Goal: Task Accomplishment & Management: Complete application form

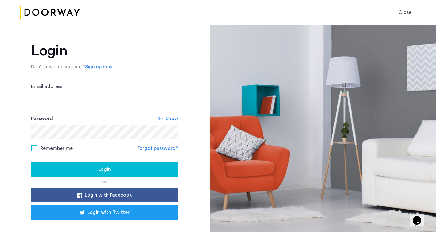
type input "**********"
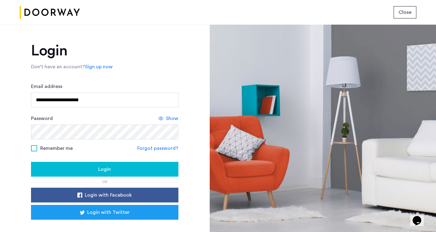
click at [32, 150] on span at bounding box center [34, 148] width 6 height 6
click at [70, 170] on div "Login" at bounding box center [105, 168] width 138 height 7
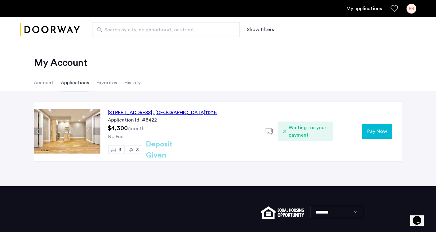
click at [412, 12] on div "HH" at bounding box center [412, 9] width 10 height 10
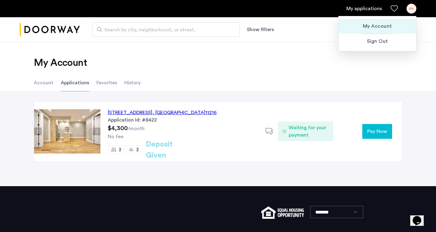
click at [384, 25] on span "My Account" at bounding box center [378, 25] width 68 height 7
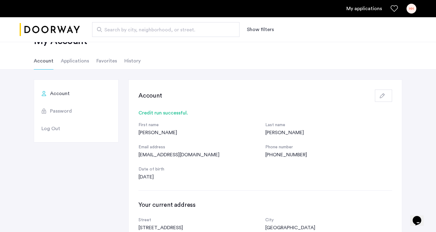
scroll to position [11, 0]
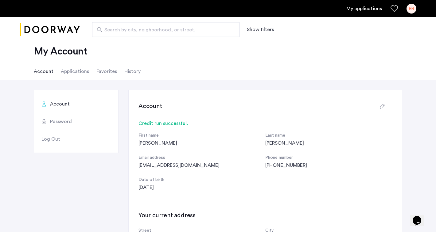
click at [61, 123] on span "Password" at bounding box center [61, 121] width 22 height 7
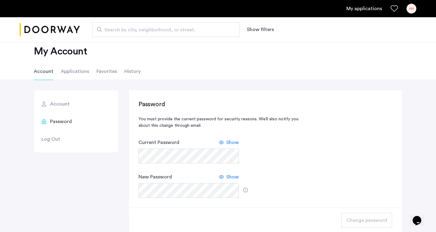
click at [229, 142] on span "Show" at bounding box center [232, 141] width 13 height 7
click at [127, 155] on div "Account Password Log Out Password You must provide the current password for sec…" at bounding box center [218, 161] width 368 height 143
click at [63, 109] on li "Account" at bounding box center [76, 104] width 84 height 18
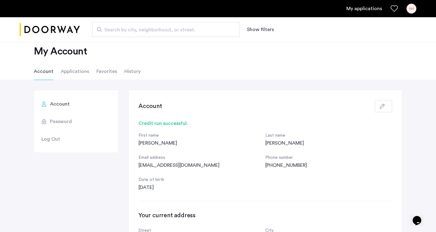
click at [415, 8] on div "HH" at bounding box center [412, 9] width 10 height 10
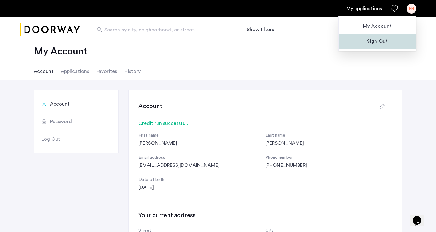
click at [373, 45] on span "Sign Out" at bounding box center [378, 40] width 68 height 7
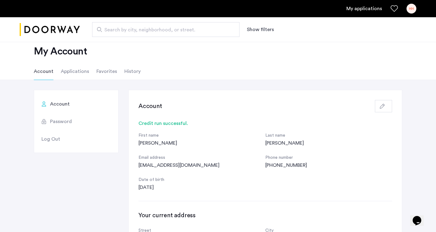
scroll to position [0, 0]
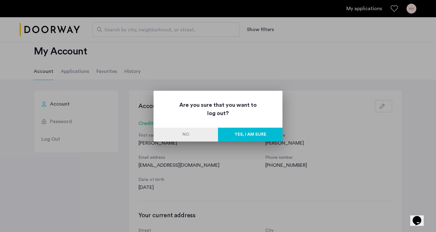
click at [249, 135] on button "Yes, I am sure" at bounding box center [250, 134] width 64 height 14
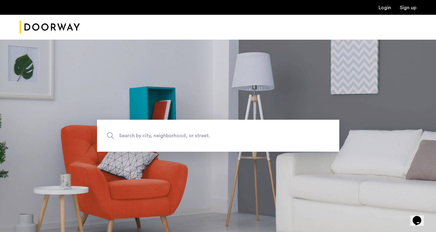
click at [387, 8] on link "Login" at bounding box center [385, 7] width 13 height 5
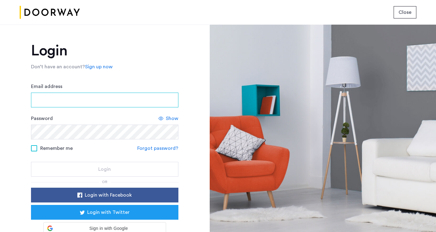
type input "**********"
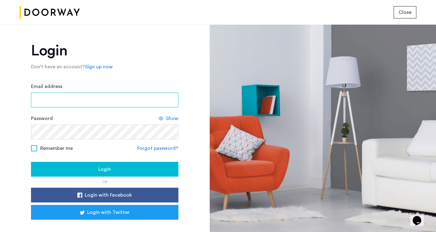
type input "**********"
click at [80, 96] on input "**********" at bounding box center [104, 99] width 147 height 15
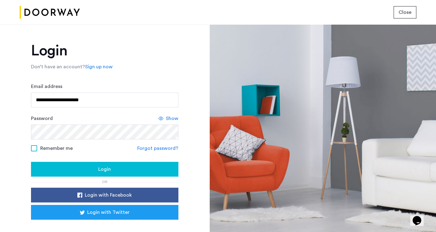
click at [96, 170] on div "Login" at bounding box center [105, 168] width 138 height 7
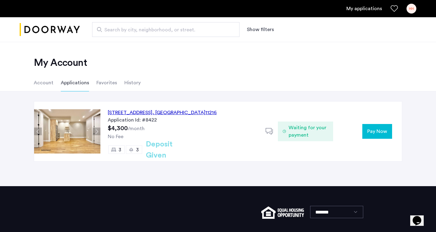
click at [370, 128] on span "Pay Now" at bounding box center [377, 130] width 20 height 7
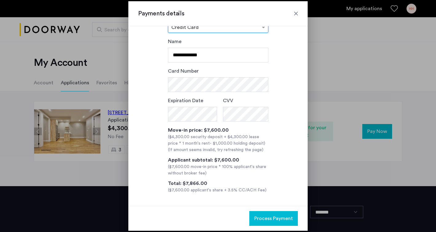
scroll to position [22, 0]
click at [296, 13] on div at bounding box center [296, 13] width 6 height 6
